Goal: Information Seeking & Learning: Learn about a topic

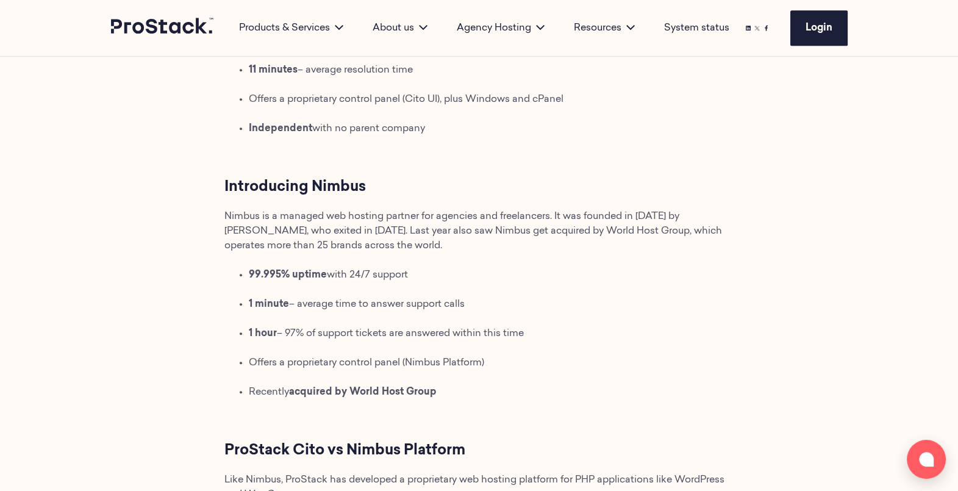
scroll to position [723, 0]
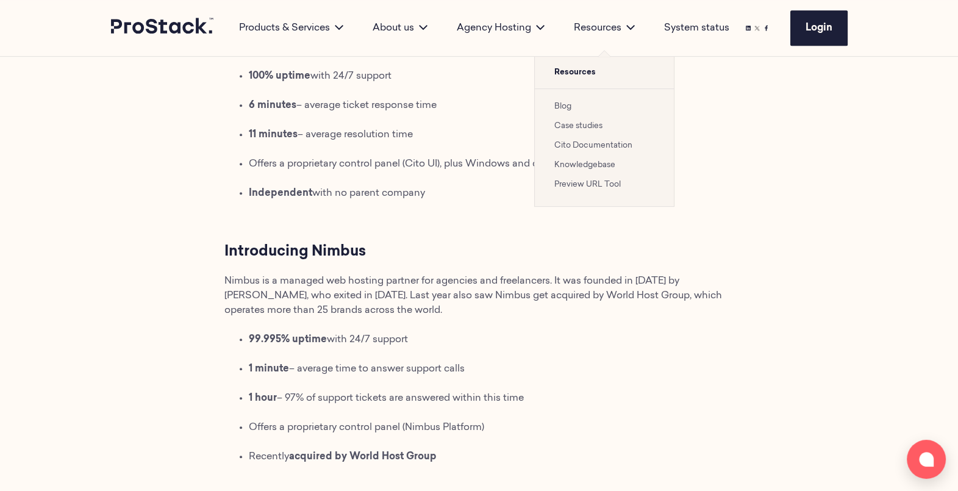
click at [564, 105] on link "Blog" at bounding box center [562, 106] width 17 height 8
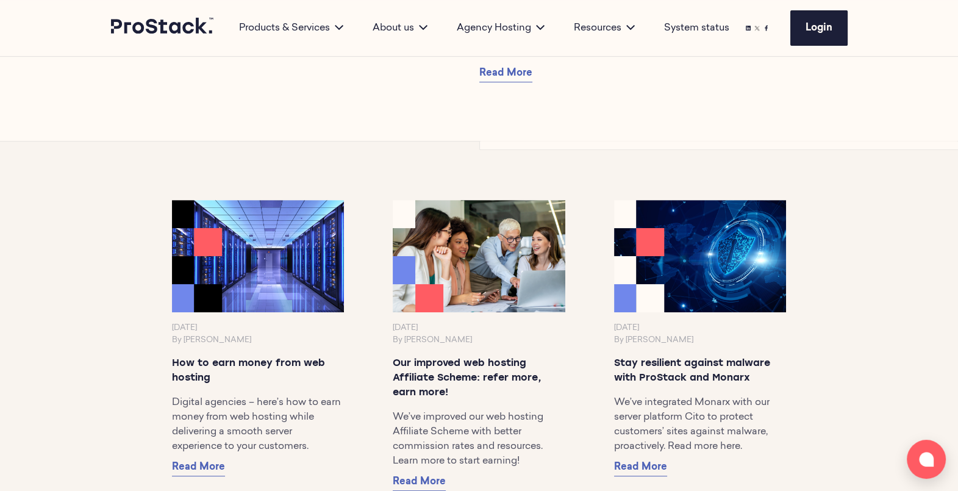
scroll to position [628, 0]
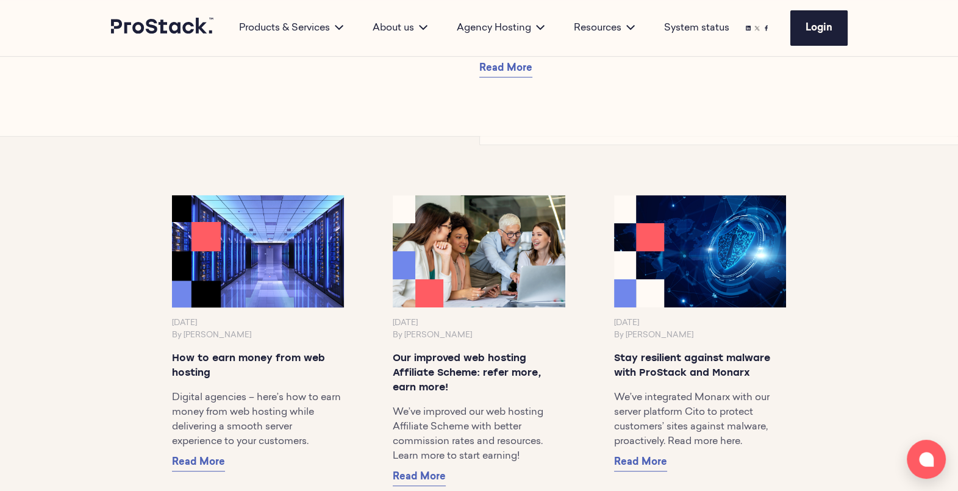
click at [223, 244] on img at bounding box center [257, 252] width 181 height 118
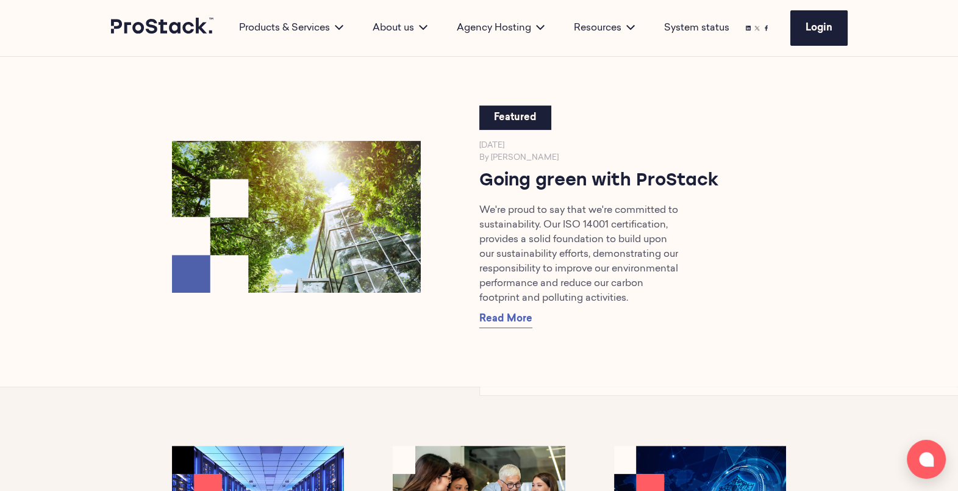
scroll to position [378, 0]
click at [512, 323] on span "Read More" at bounding box center [505, 318] width 53 height 10
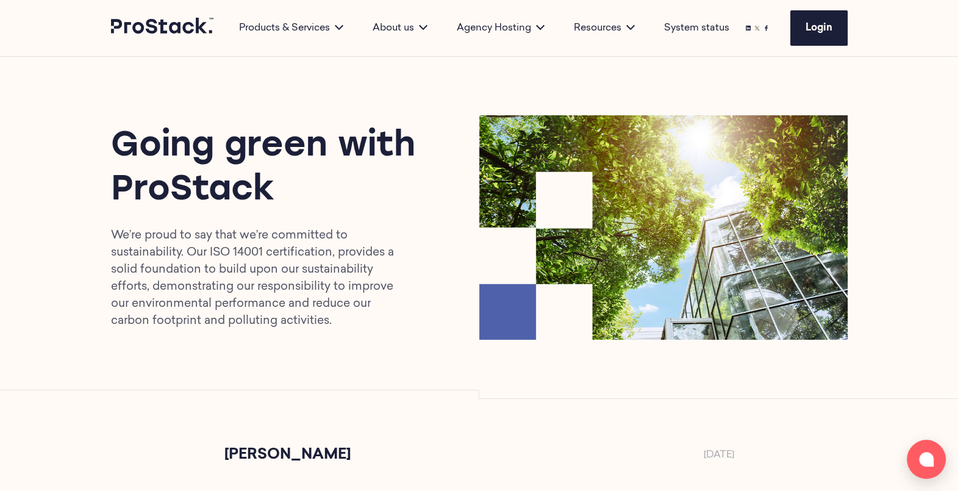
click at [210, 248] on p "We’re proud to say that we’re committed to sustainability. Our ISO 14001 certif…" at bounding box center [257, 278] width 292 height 102
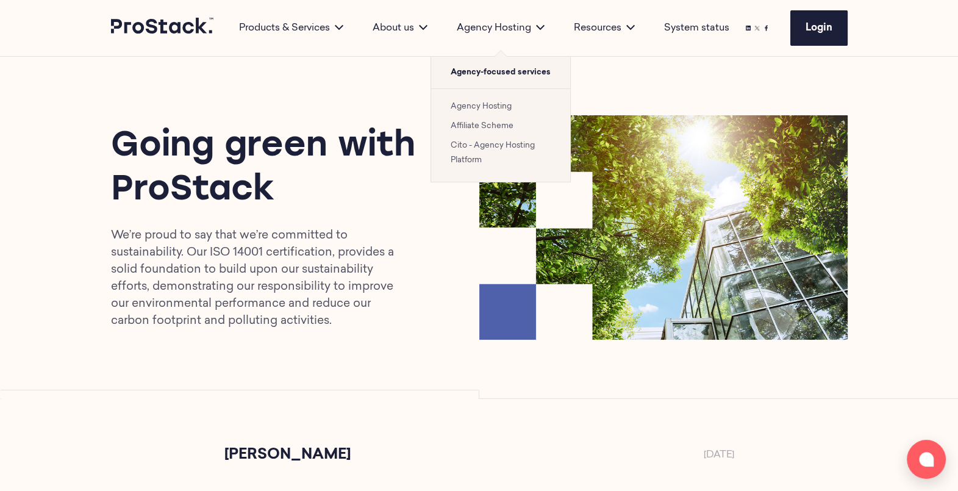
click at [494, 141] on link "Cito - Agency Hosting Platform" at bounding box center [493, 152] width 84 height 23
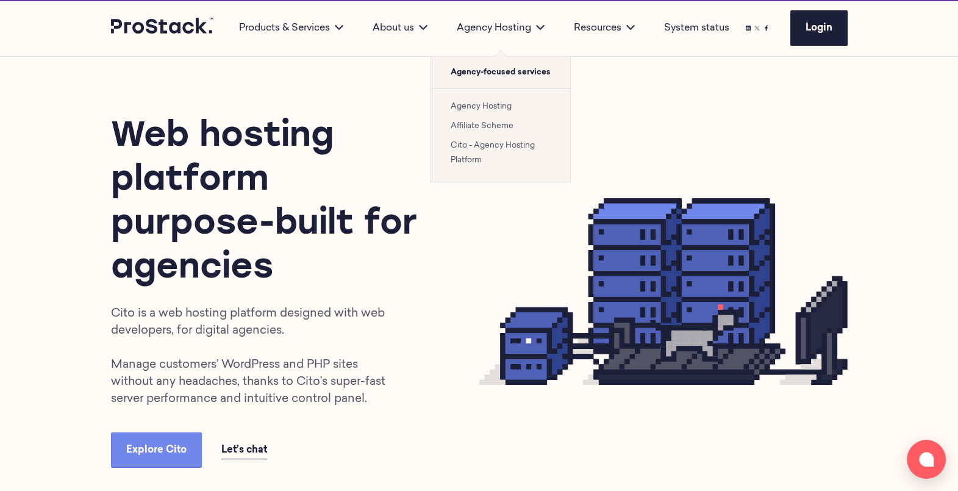
click at [494, 141] on link "Cito - Agency Hosting Platform" at bounding box center [493, 152] width 84 height 23
